Goal: Find specific page/section: Find specific page/section

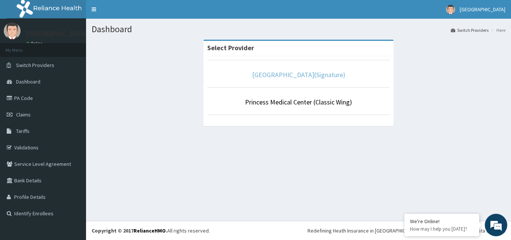
click at [321, 78] on link "[GEOGRAPHIC_DATA](Signature)" at bounding box center [298, 74] width 93 height 9
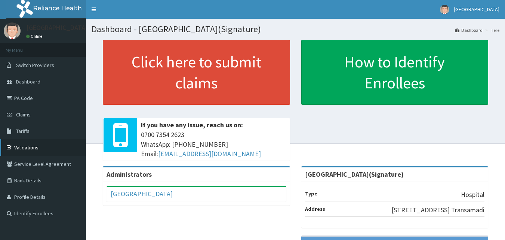
click at [24, 149] on link "Validations" at bounding box center [43, 147] width 86 height 16
